Goal: Information Seeking & Learning: Learn about a topic

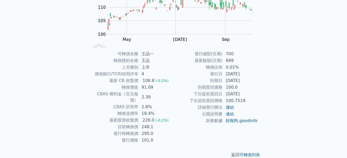
scroll to position [80, 0]
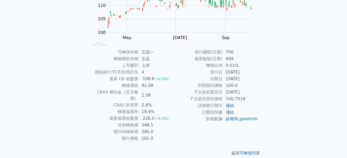
click at [281, 90] on div "可轉債列表 財務數據 可轉債列表 財務數據 登入／註冊 登入／註冊 可轉債列表 › 27271 王品一 27271 王品一 可轉債詳細資訊 Zoom Out …" at bounding box center [173, 42] width 347 height 244
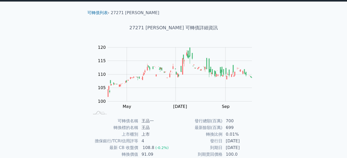
scroll to position [3, 0]
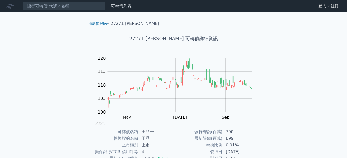
scroll to position [3, 0]
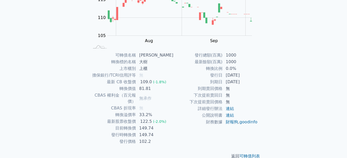
scroll to position [77, 0]
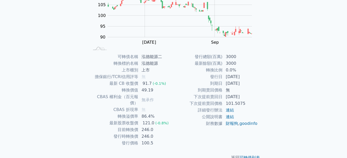
scroll to position [80, 0]
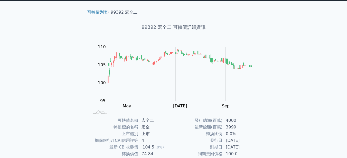
scroll to position [3, 0]
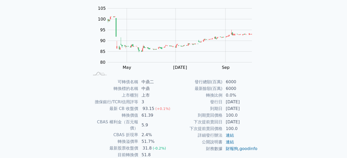
scroll to position [28, 0]
